Goal: Task Accomplishment & Management: Manage account settings

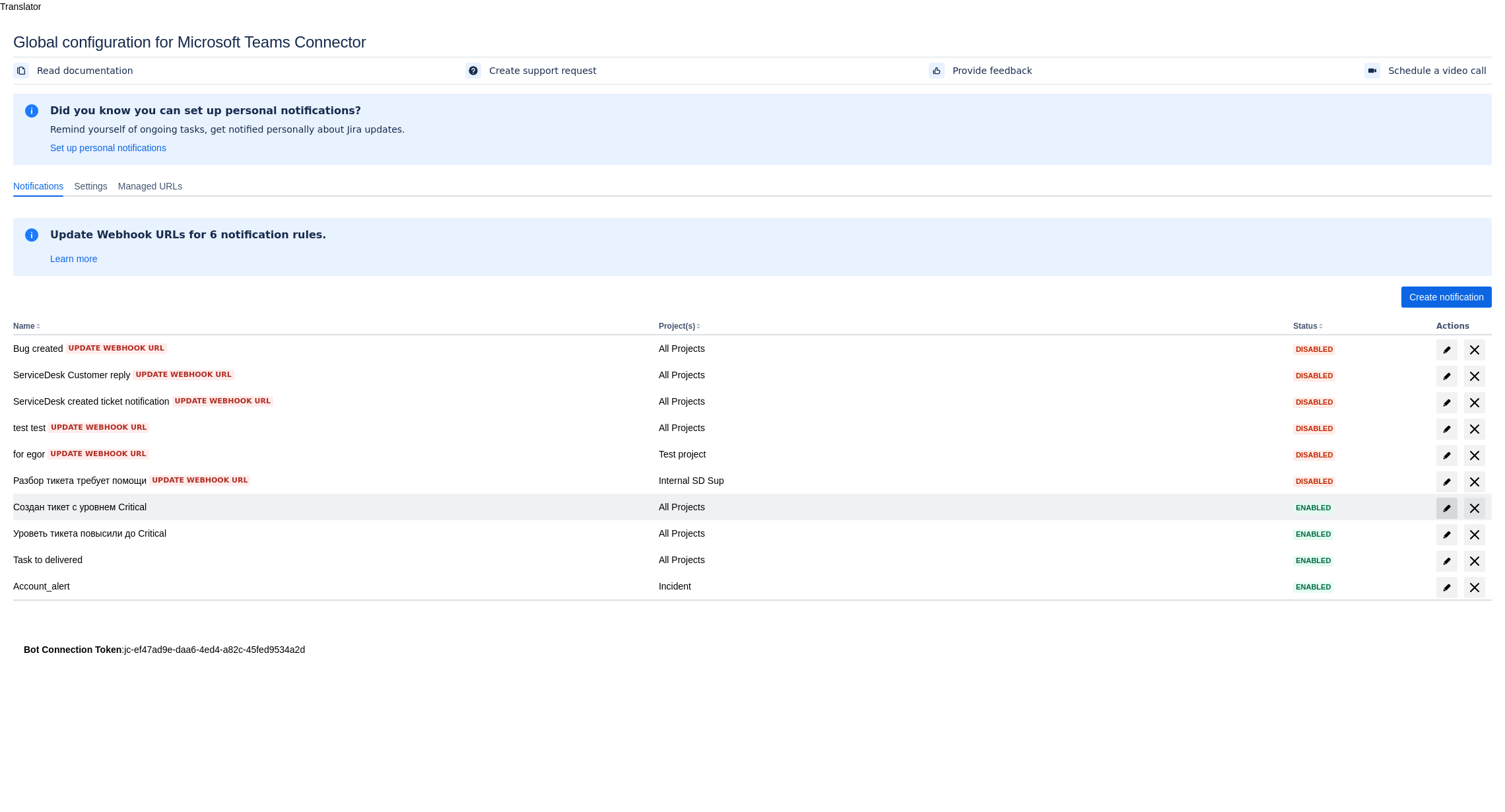
click at [1448, 503] on span "edit" at bounding box center [1447, 508] width 11 height 11
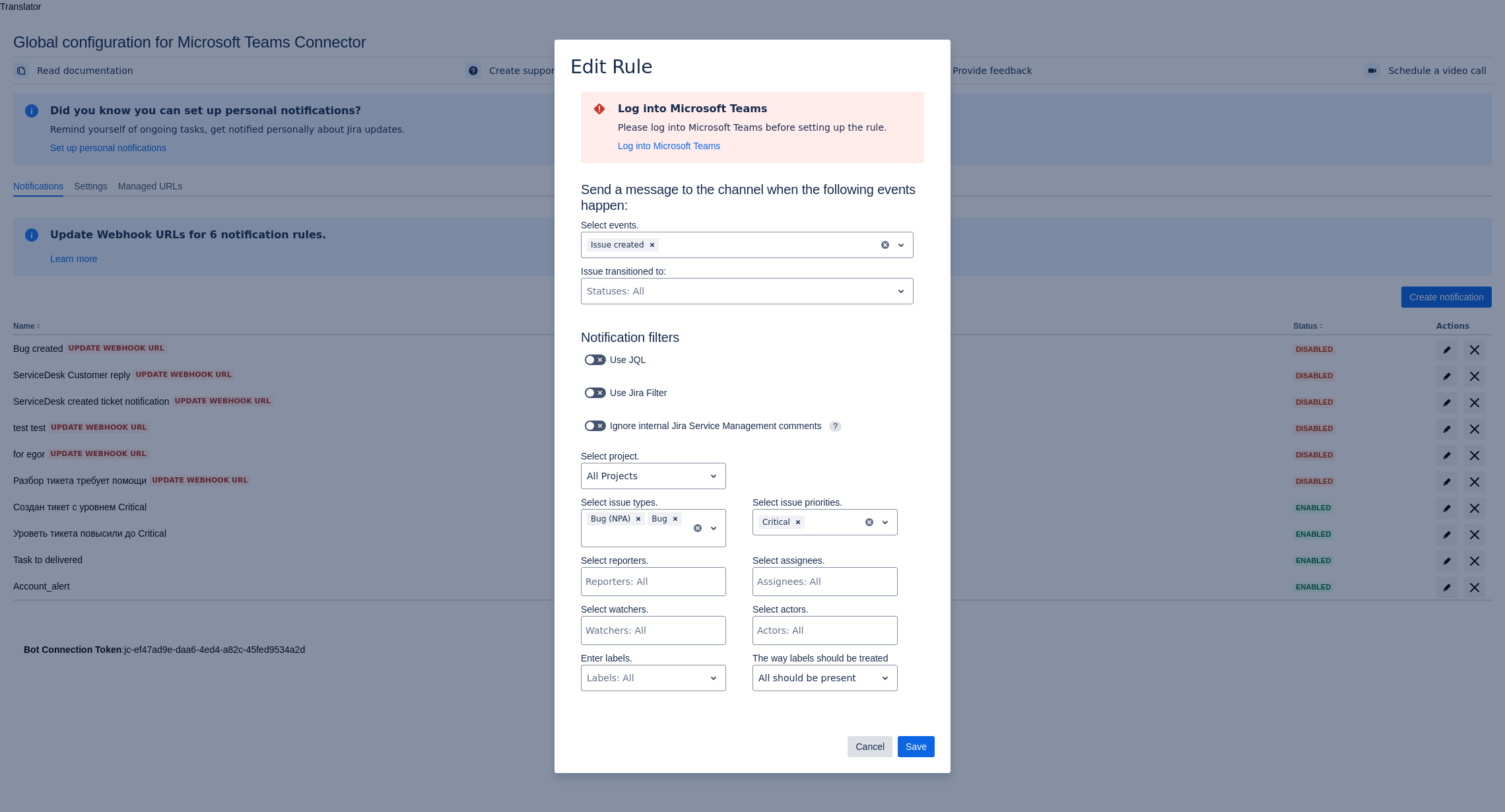
click at [871, 746] on span "Cancel" at bounding box center [870, 746] width 29 height 21
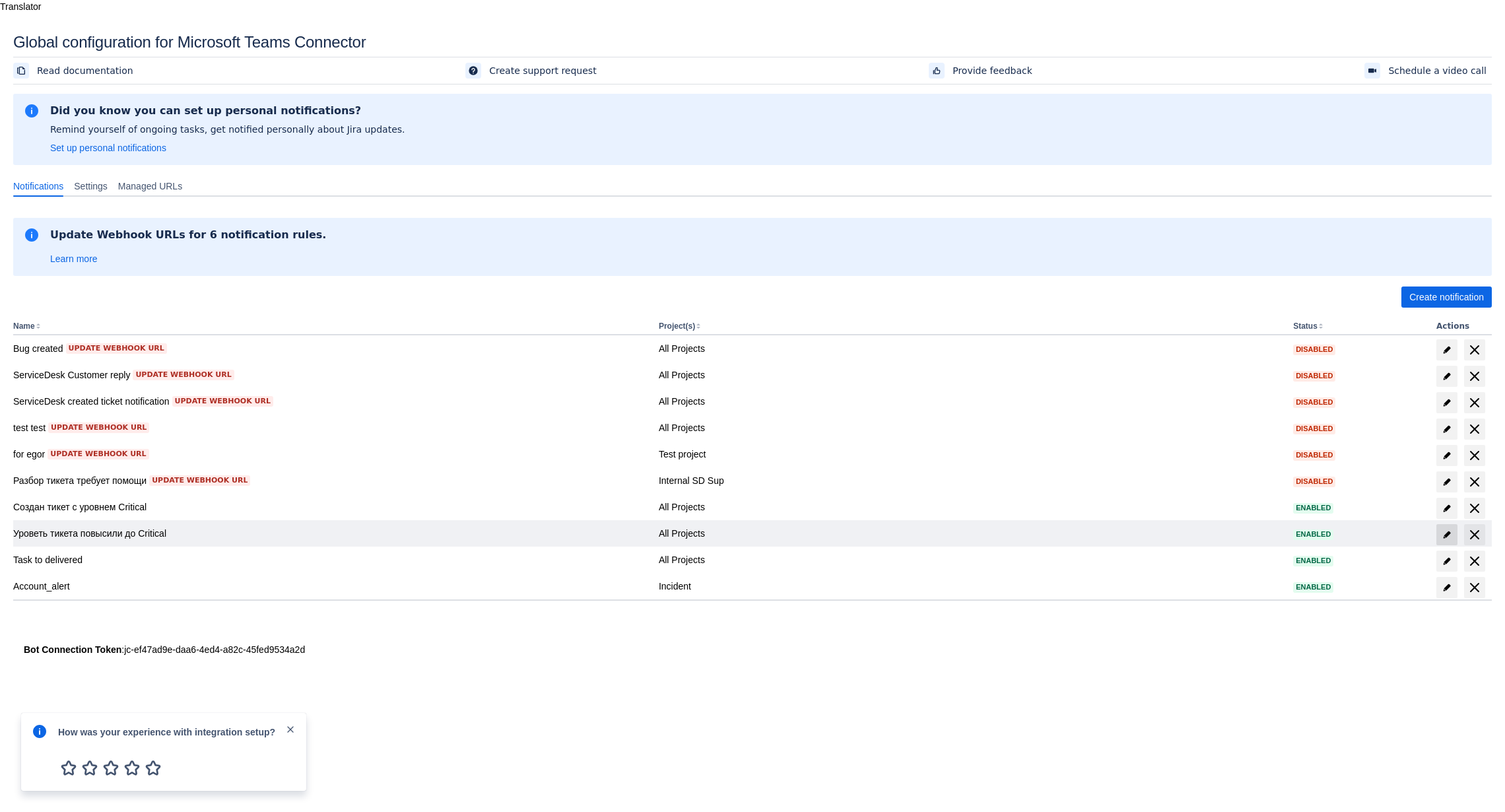
click at [1451, 529] on span "edit" at bounding box center [1447, 534] width 11 height 11
click at [1447, 529] on span "edit" at bounding box center [1447, 534] width 11 height 11
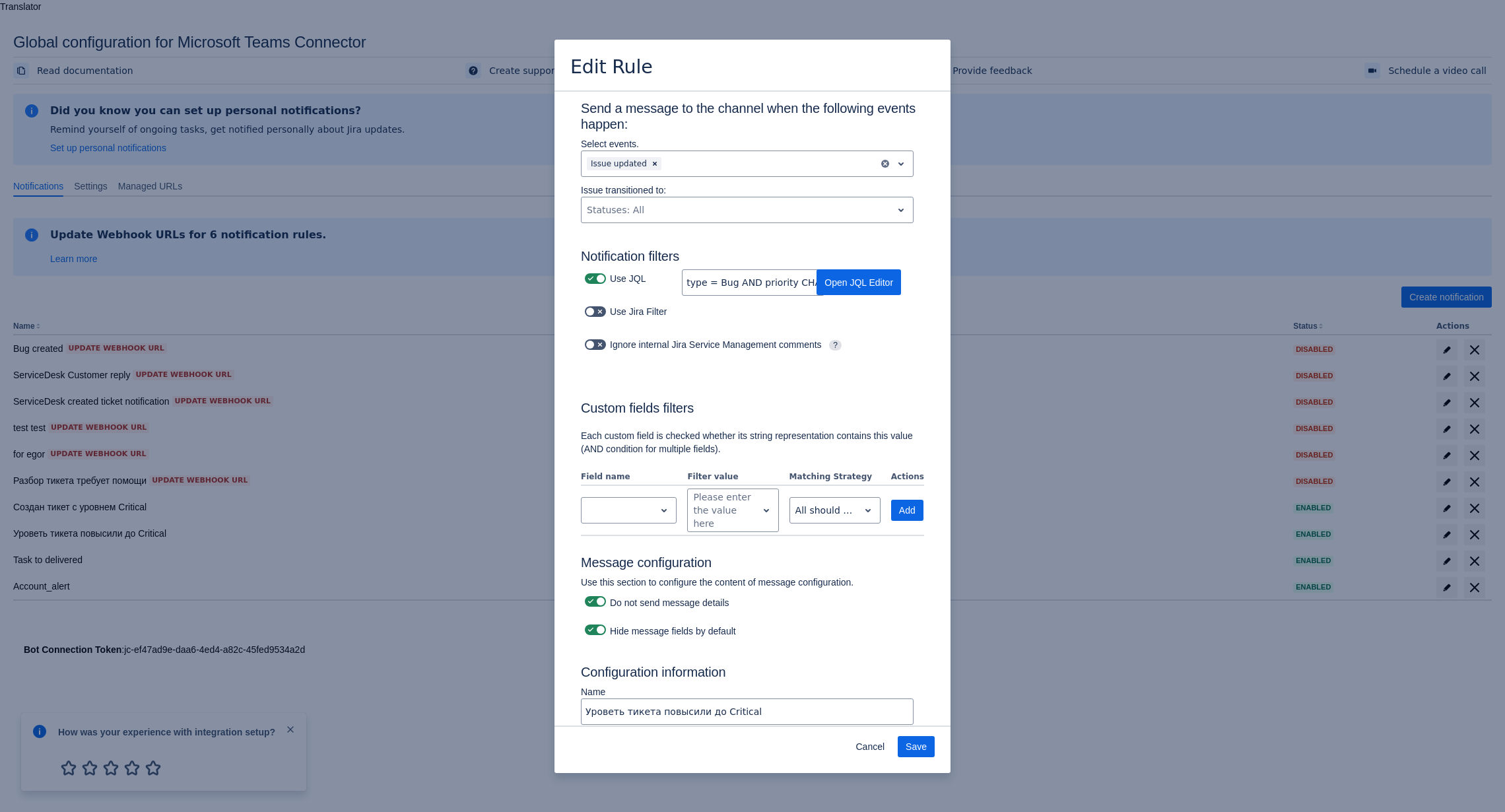
scroll to position [269, 0]
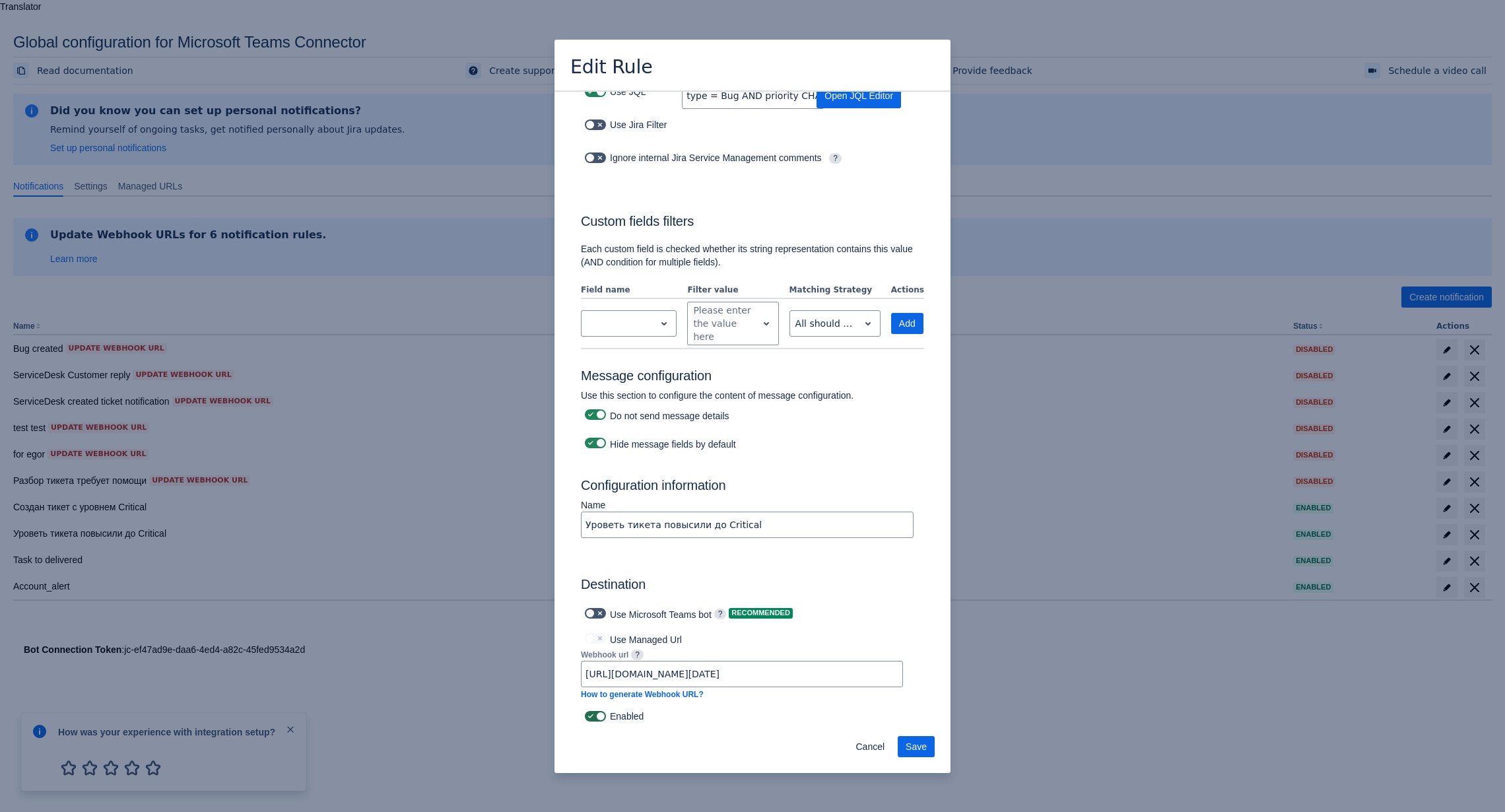
click at [595, 711] on span at bounding box center [600, 716] width 11 height 11
click at [594, 712] on input "checkbox" at bounding box center [589, 716] width 8 height 8
checkbox input "false"
click at [915, 751] on span "Save" at bounding box center [915, 746] width 21 height 21
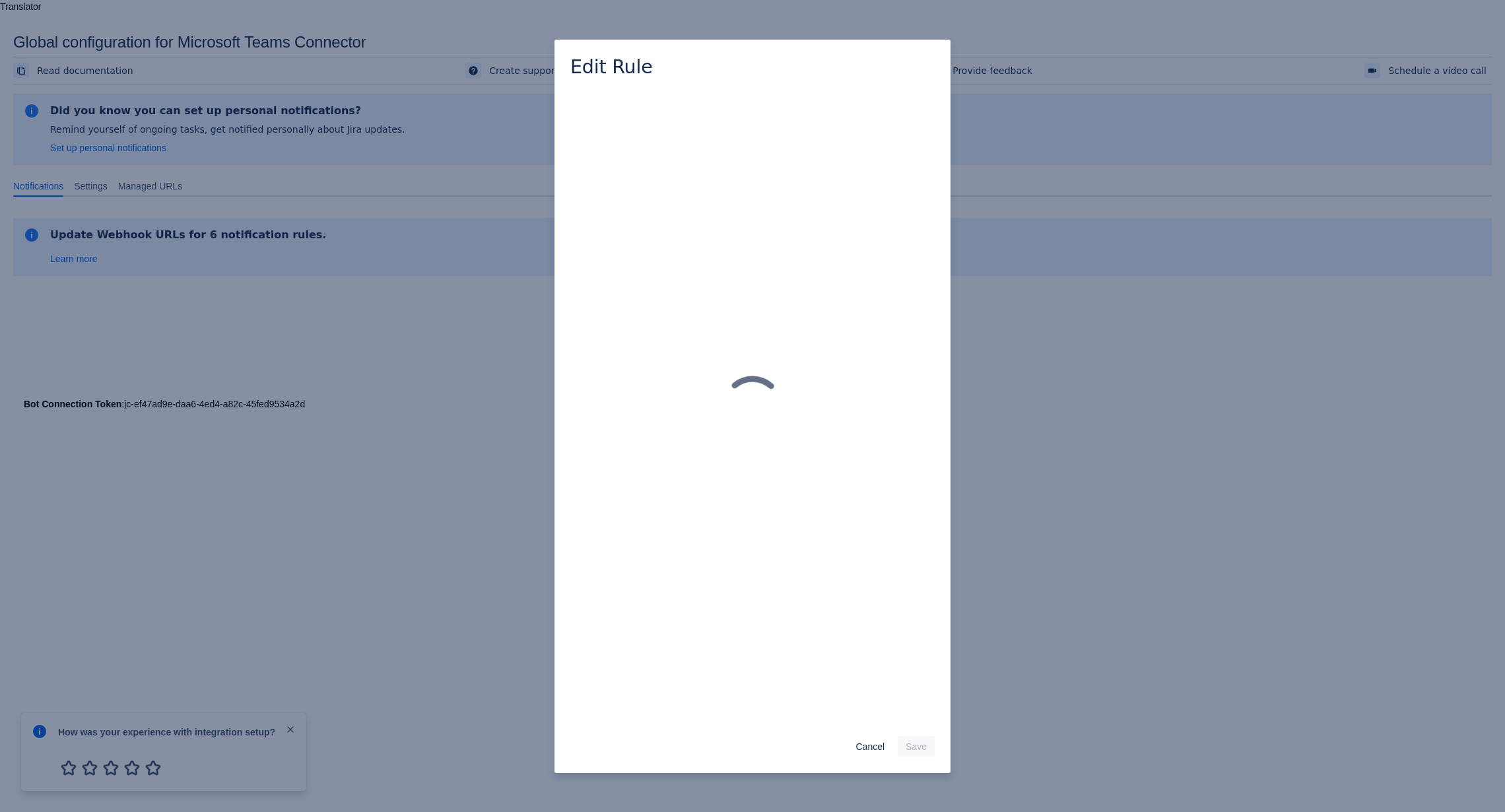
scroll to position [0, 0]
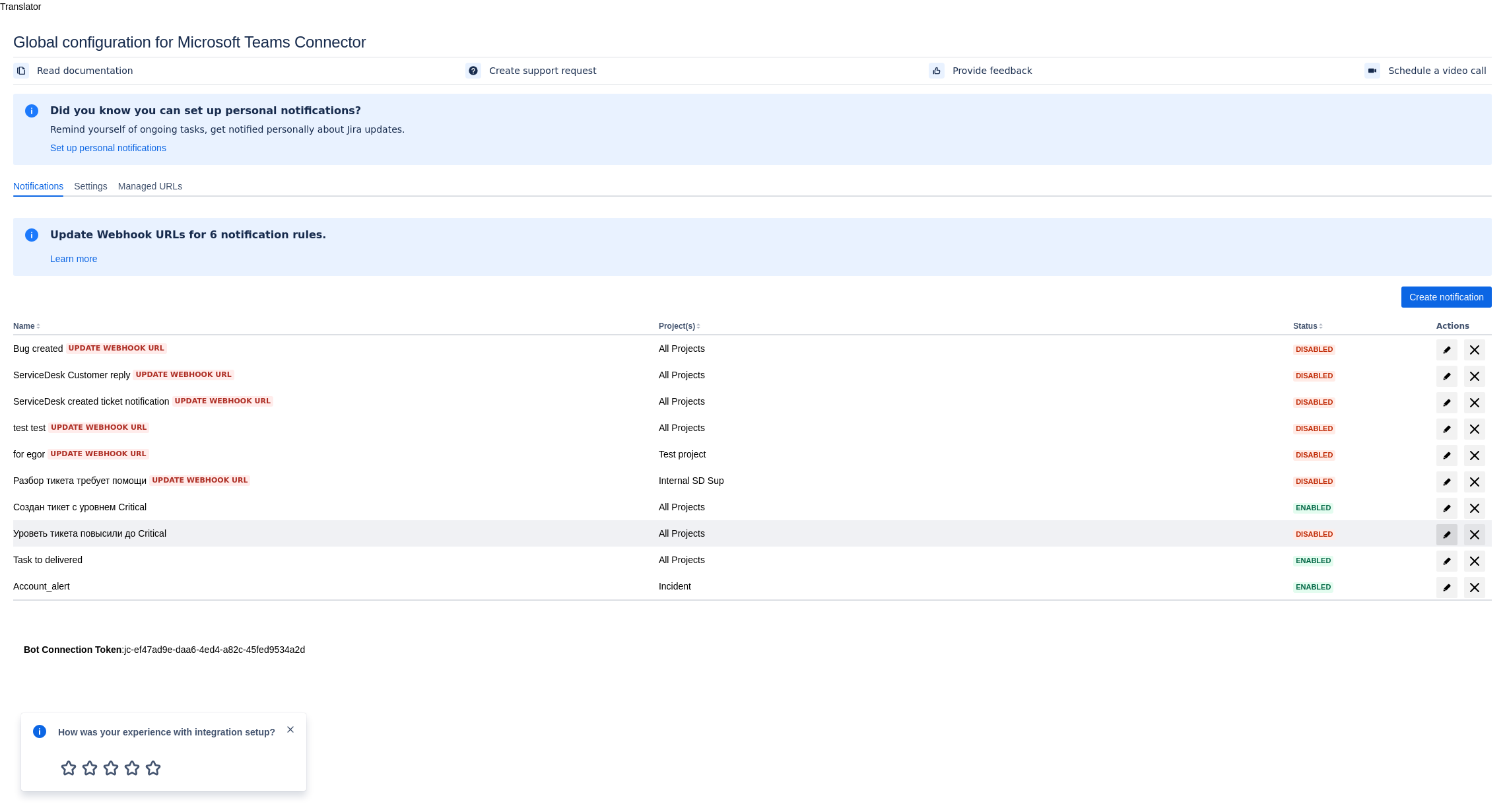
click at [1447, 529] on span "edit" at bounding box center [1447, 534] width 11 height 11
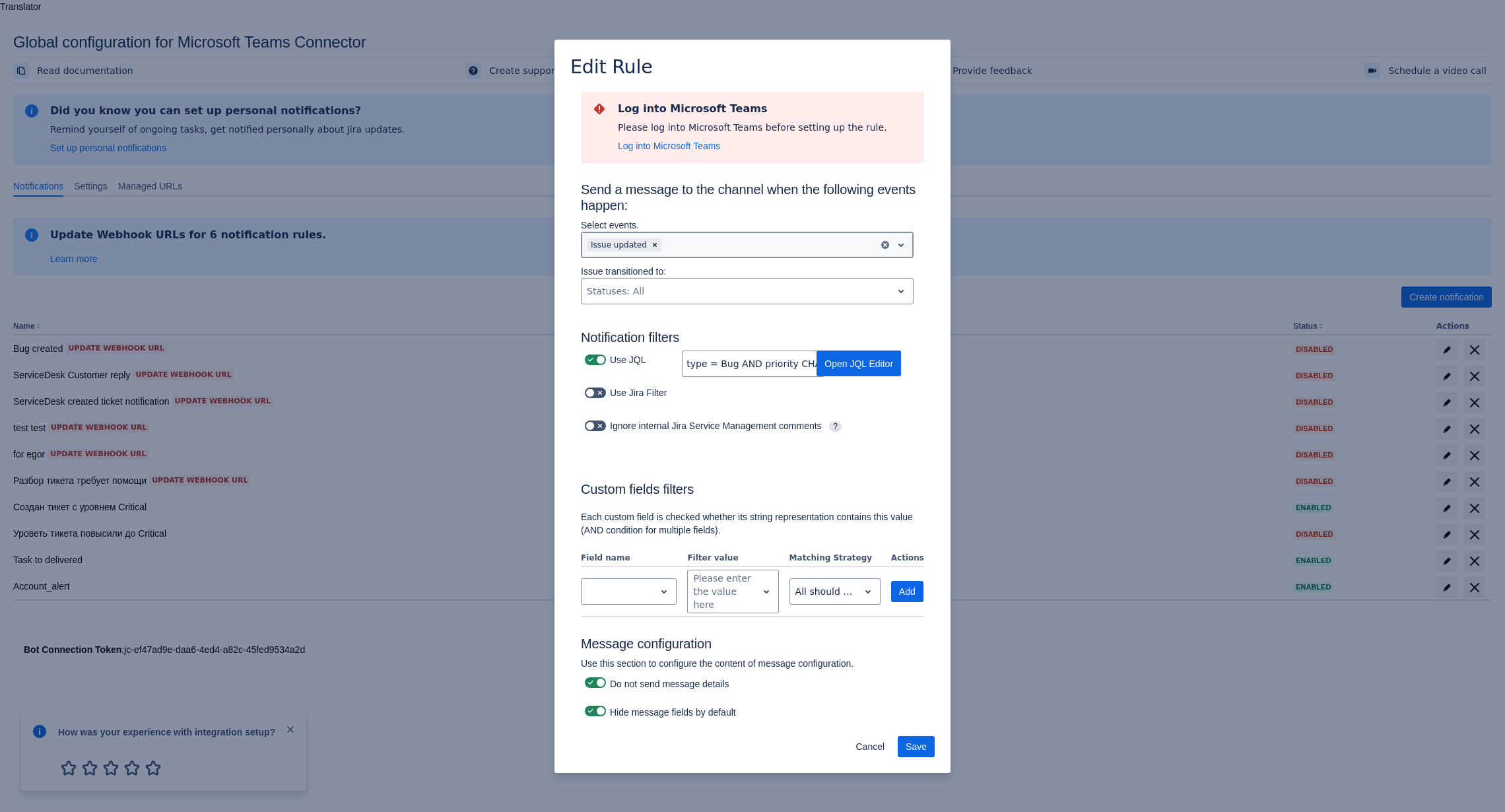
click at [790, 250] on div at bounding box center [769, 244] width 210 height 16
click at [557, 338] on div "Log into Microsoft Teams Please log into Microsoft Teams before setting up the …" at bounding box center [752, 543] width 396 height 904
click at [752, 362] on input "type = Bug AND priority CHANGED TO "Critical" AND status not in (Done, Cancel, …" at bounding box center [753, 363] width 141 height 24
drag, startPoint x: 728, startPoint y: 367, endPoint x: 1011, endPoint y: 377, distance: 283.2
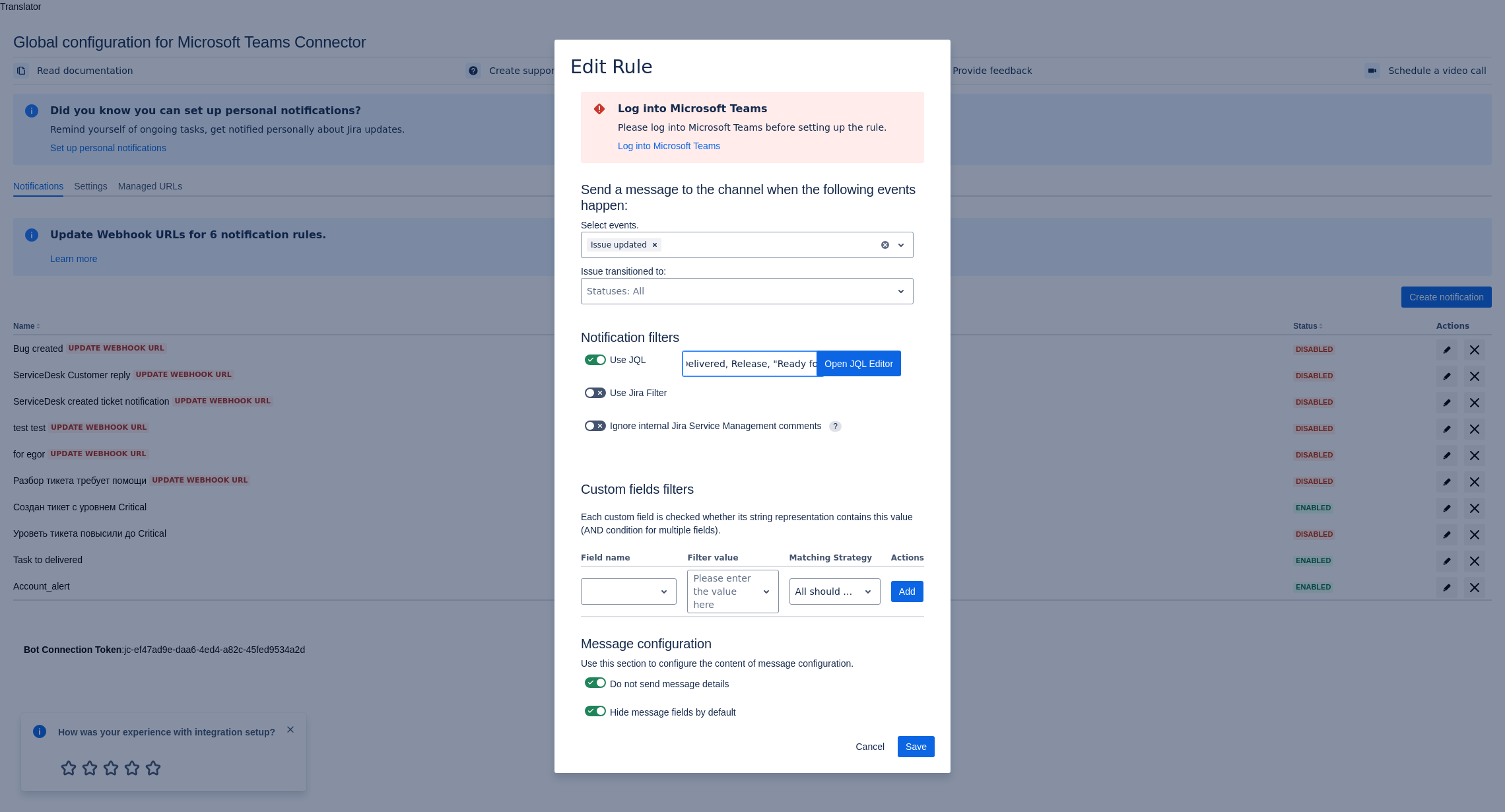
click at [824, 376] on input "type = Bug AND priority CHANGED TO "Critical" AND status not in (Done, Cancel, …" at bounding box center [753, 363] width 141 height 24
click at [738, 357] on input "type = Bug AND priority CHANGED TO "Critical" AND status not in (Done, Cancel, …" at bounding box center [753, 363] width 141 height 24
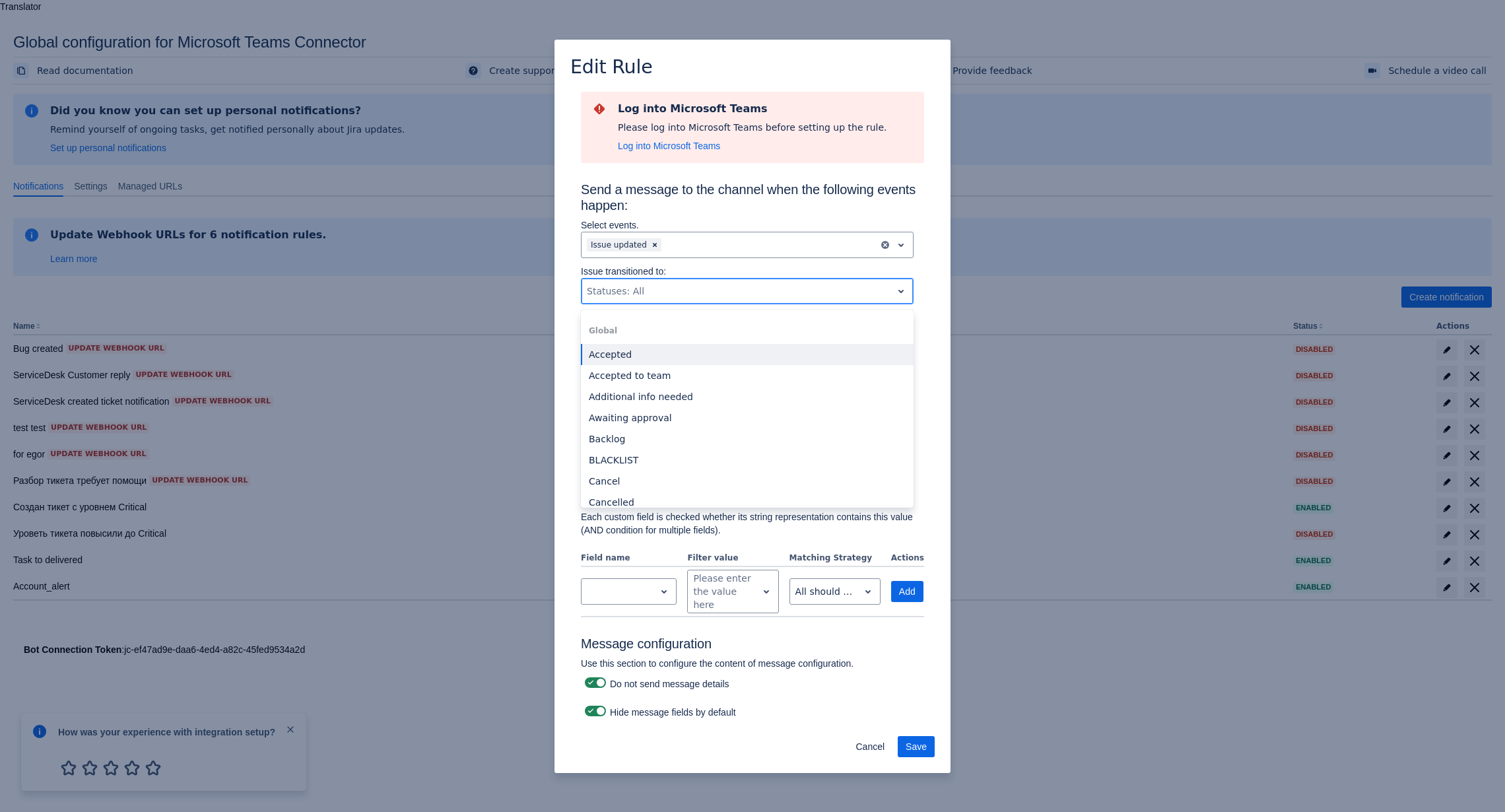
click at [761, 291] on div at bounding box center [737, 291] width 299 height 16
click at [553, 383] on div "Edit Rule Log into Microsoft Teams Please log into Microsoft Teams before setti…" at bounding box center [752, 406] width 1505 height 812
